Goal: Communication & Community: Answer question/provide support

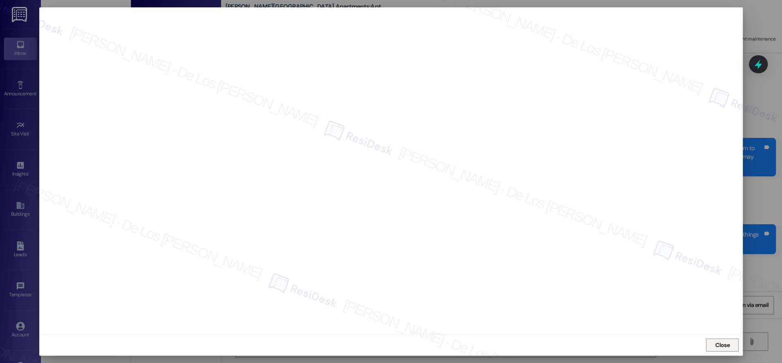
scroll to position [1965, 0]
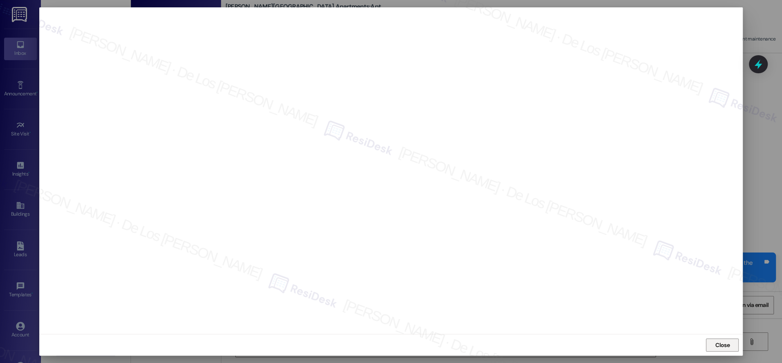
click at [717, 348] on span "Close" at bounding box center [722, 345] width 14 height 9
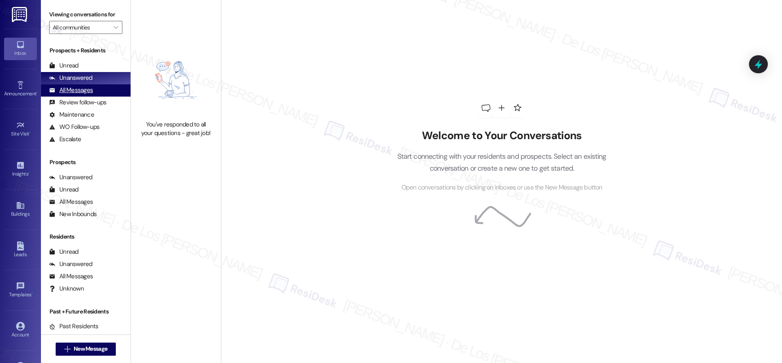
drag, startPoint x: 94, startPoint y: 90, endPoint x: 103, endPoint y: 90, distance: 8.6
click at [95, 90] on div "All Messages (undefined)" at bounding box center [86, 90] width 90 height 12
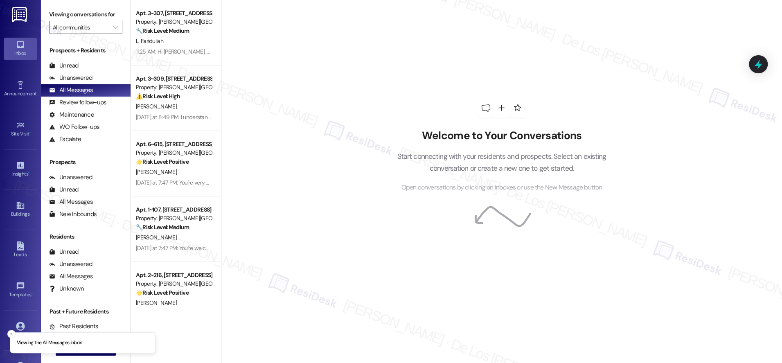
drag, startPoint x: 189, startPoint y: 43, endPoint x: 246, endPoint y: 53, distance: 57.7
click at [189, 43] on div "L. Faridullah" at bounding box center [173, 41] width 77 height 10
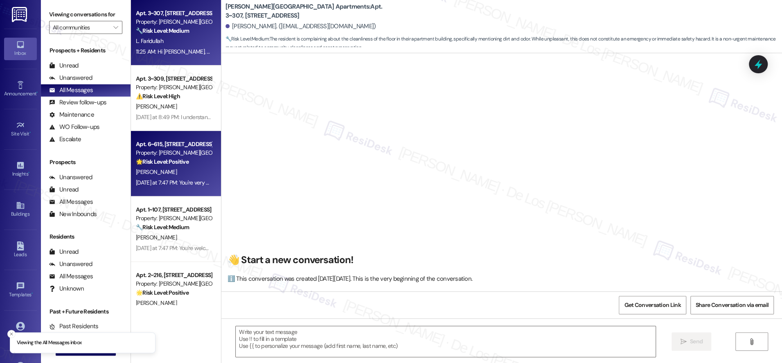
scroll to position [2057, 0]
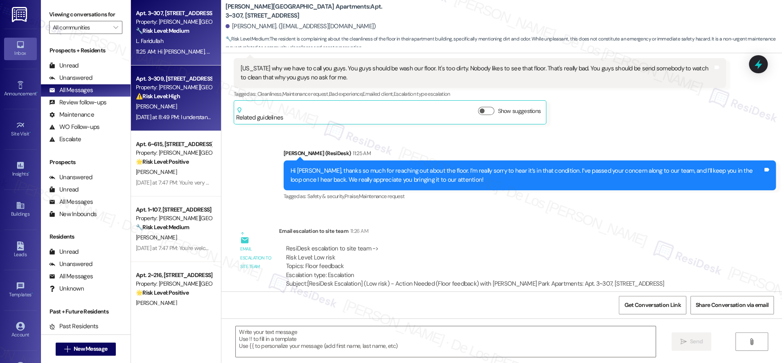
type textarea "Fetching suggested responses. Please feel free to read through the conversation…"
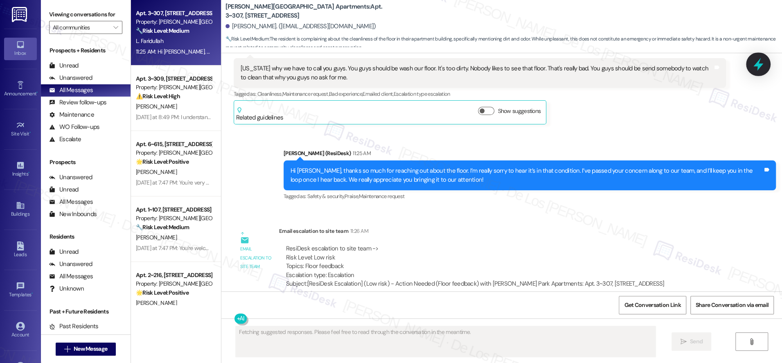
click at [758, 62] on icon at bounding box center [758, 64] width 10 height 13
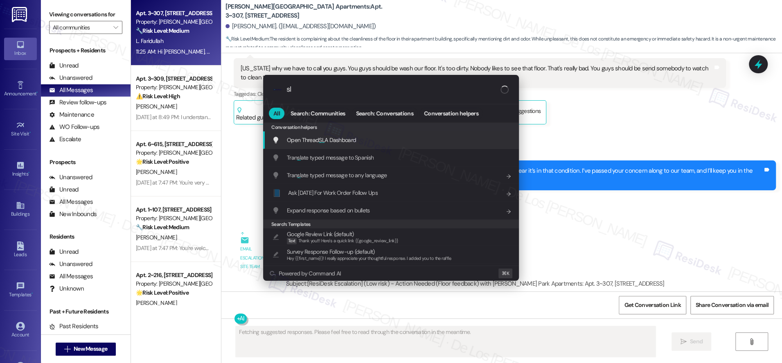
type input "s"
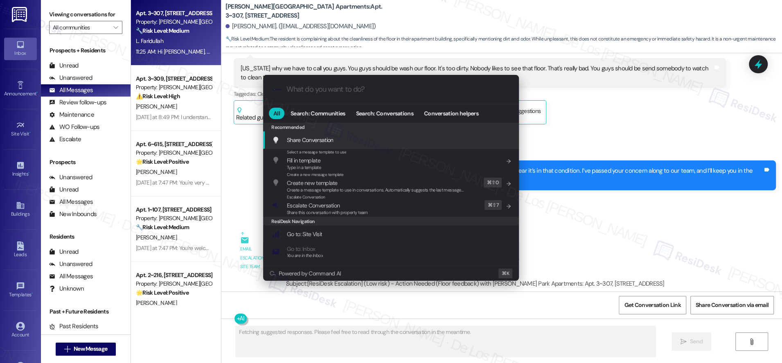
type textarea "Updating..."
type input "e"
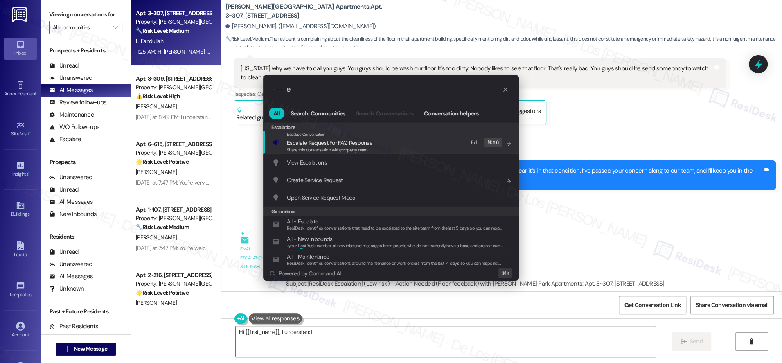
type textarea "Hi {{first_name}}, I understand your"
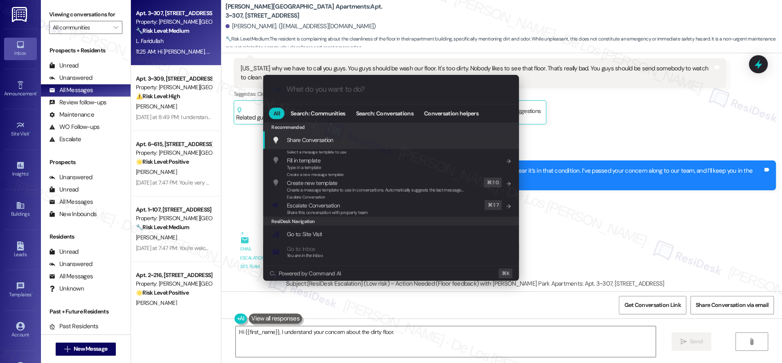
type textarea "Hi {{first_name}}, I understand your concern about the dirty floor. I've"
type input "m"
type textarea "Hi {{first_name}}, I understand your concern about the dirty floor. I've already"
type input "mo"
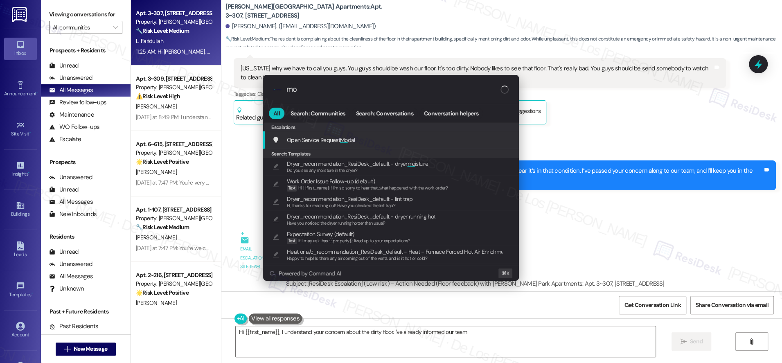
type textarea "Hi {{first_name}}, I understand your concern about the dirty floor. I've alread…"
type input "mod"
type textarea "Hi {{first_name}}, I understand your concern about the dirty floor. I've alread…"
type input "moda"
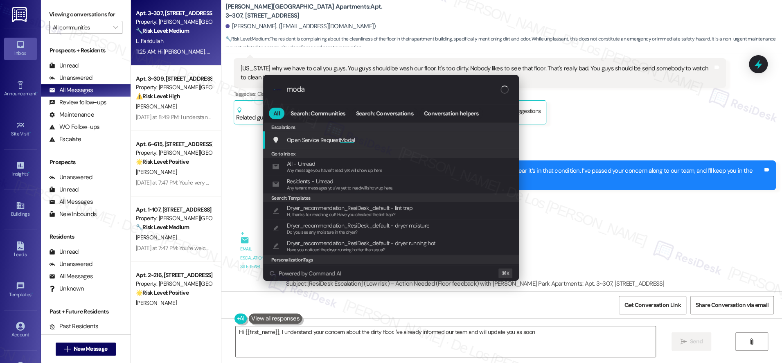
type textarea "Hi {{first_name}}, I understand your concern about the dirty floor. I've alread…"
type input "modal"
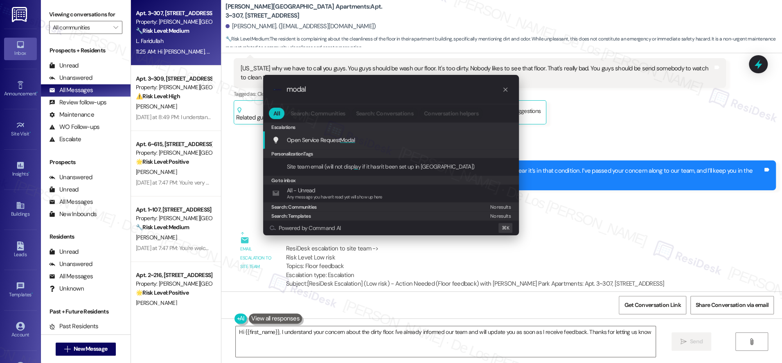
type textarea "Hi {{first_name}}, I understand your concern about the dirty floor. I've alread…"
type input "modal"
click at [185, 111] on div ".cls-1{fill:#0a055f;}.cls-2{fill:#0cc4c4;} resideskLogoBlueOrange modal All Sea…" at bounding box center [391, 181] width 782 height 363
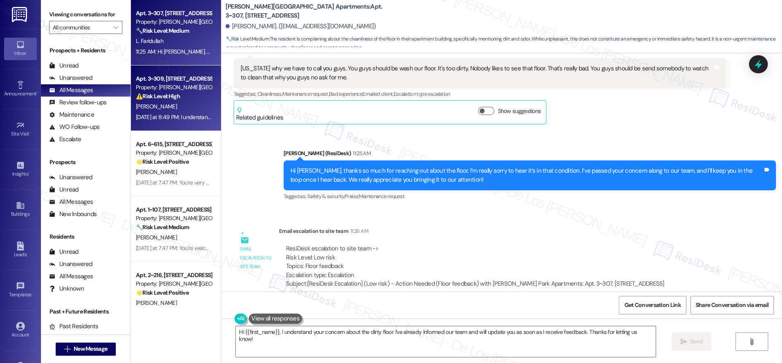
click at [185, 110] on div "J. Streater" at bounding box center [173, 106] width 77 height 10
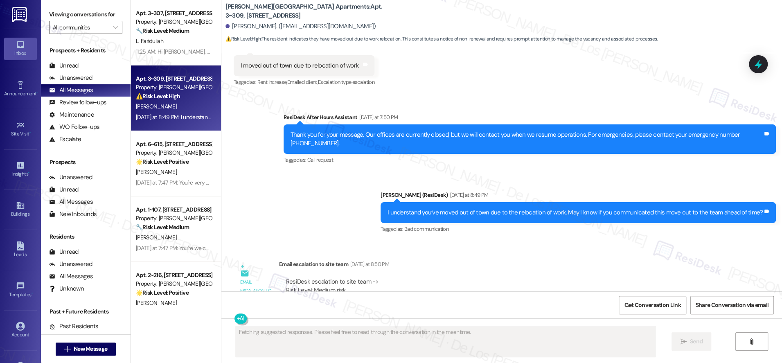
scroll to position [6736, 0]
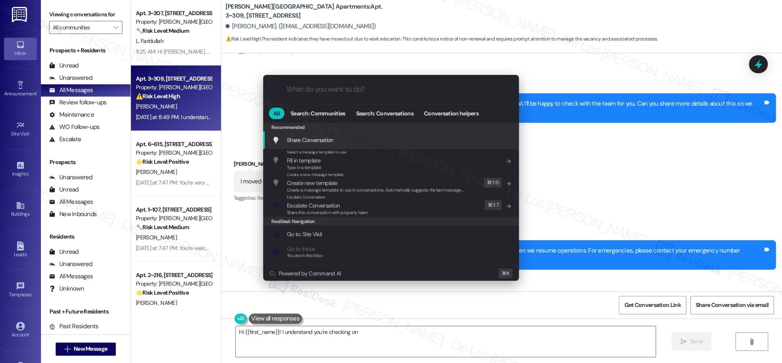
type textarea "Hi {{first_name}}! I understand you're checking on keys"
type input "m"
type textarea "Hi {{first_name}}! I understand you're checking on keys you mailed"
type input "mo"
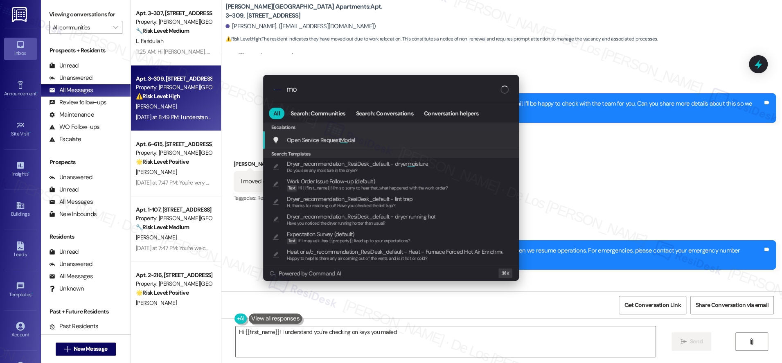
type textarea "Hi {{first_name}}! I understand you're checking on keys you mailed after"
type input "mod"
type textarea "Hi {{first_name}}! I understand you're checking on keys you mailed after moving"
type input "moda"
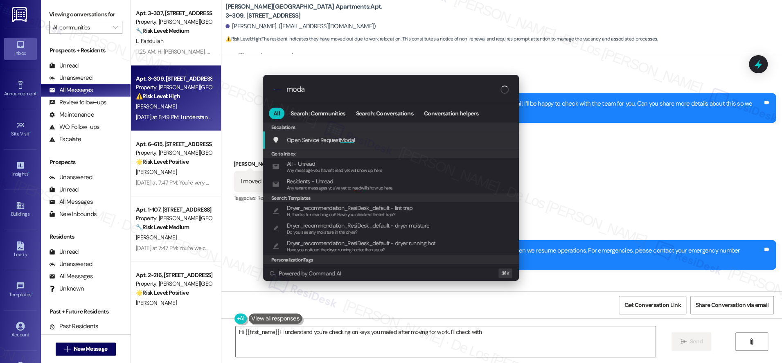
type textarea "Hi {{first_name}}! I understand you're checking on keys you mailed after moving…"
type input "modal"
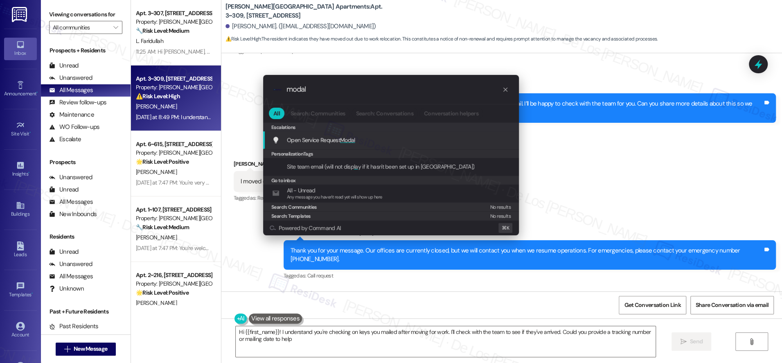
type textarea "Hi {{first_name}}! I understand you're checking on keys you mailed after moving…"
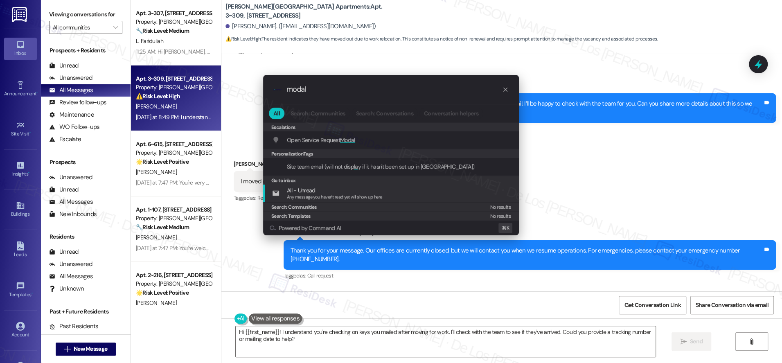
type input "modal"
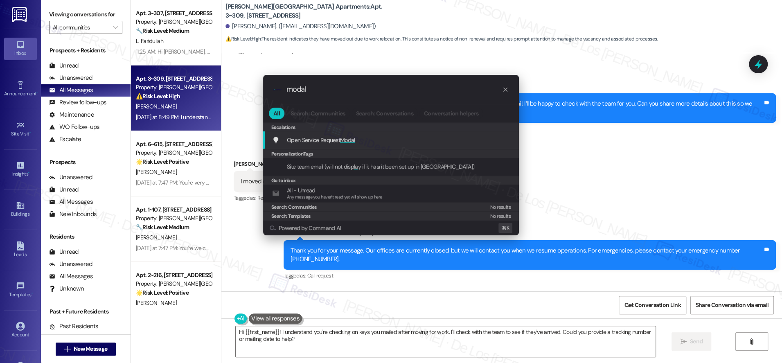
click at [362, 140] on div "Open Service Request Modal Add shortcut" at bounding box center [391, 139] width 239 height 9
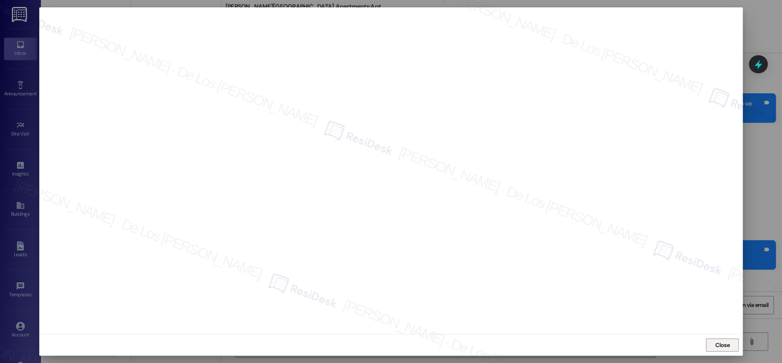
click at [730, 341] on span "Close" at bounding box center [722, 345] width 18 height 9
